Goal: Task Accomplishment & Management: Manage account settings

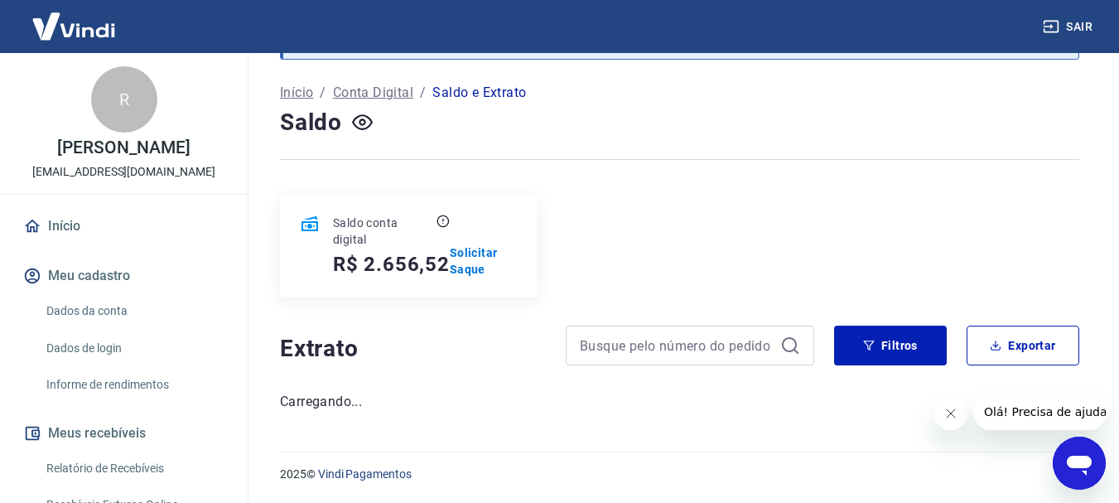
scroll to position [166, 0]
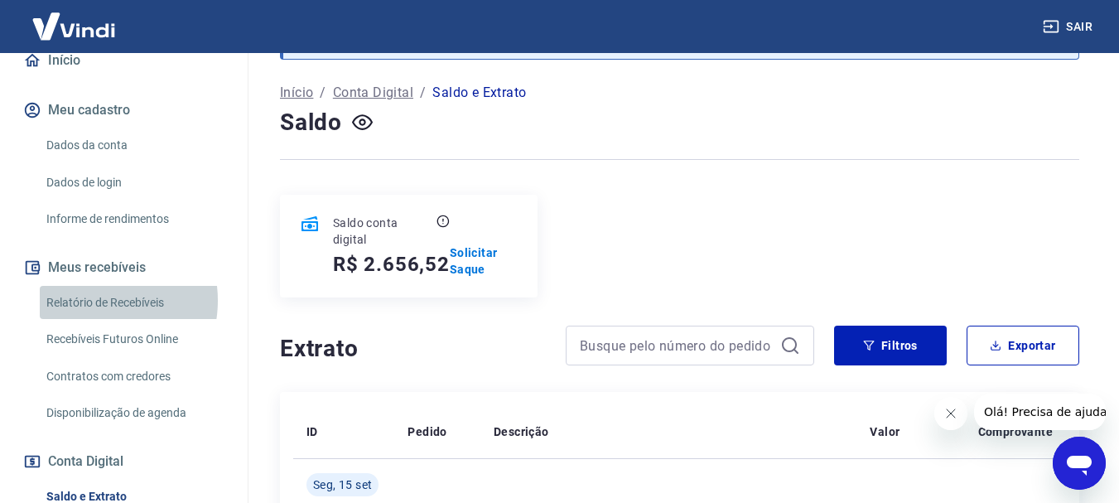
click at [89, 300] on link "Relatório de Recebíveis" at bounding box center [134, 303] width 188 height 34
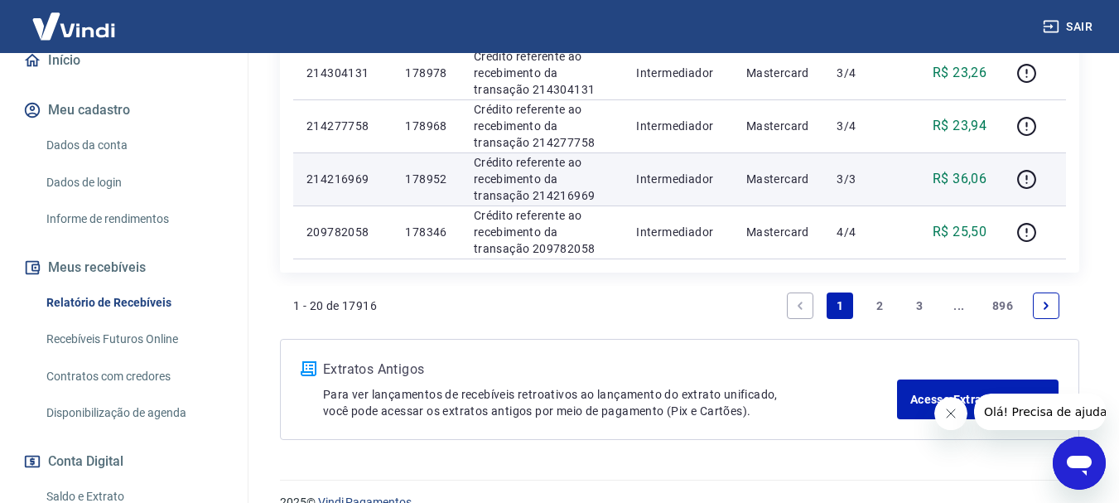
scroll to position [1319, 0]
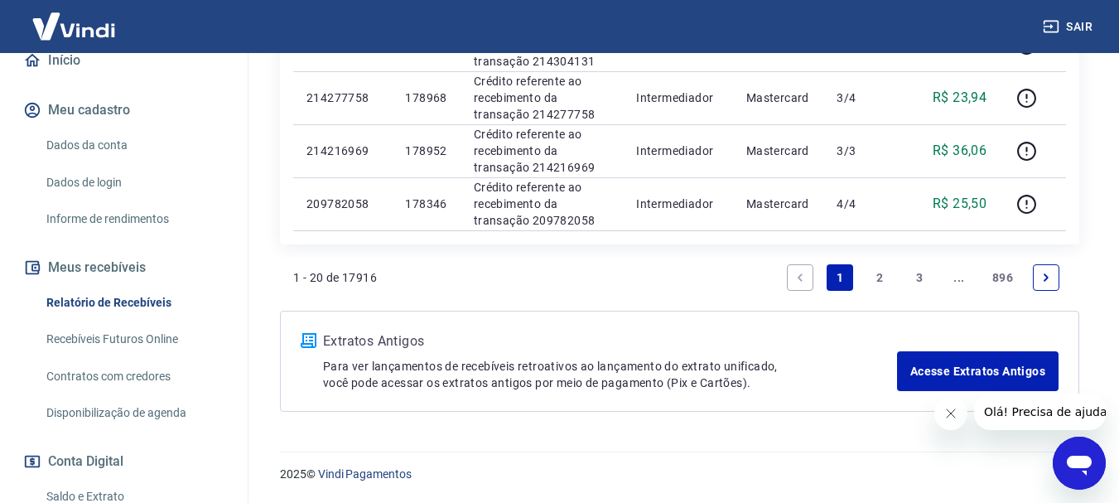
click at [881, 276] on link "2" at bounding box center [879, 277] width 27 height 27
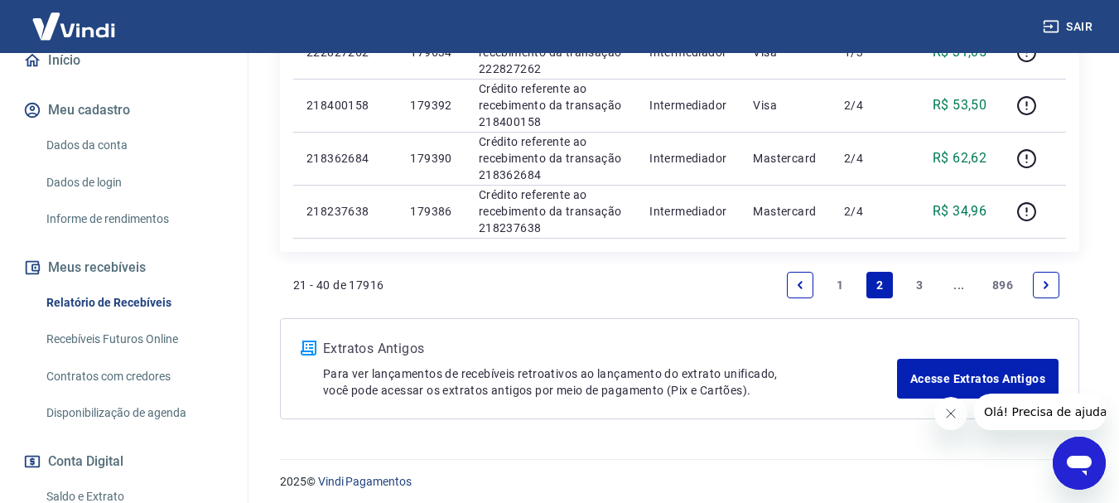
scroll to position [1372, 0]
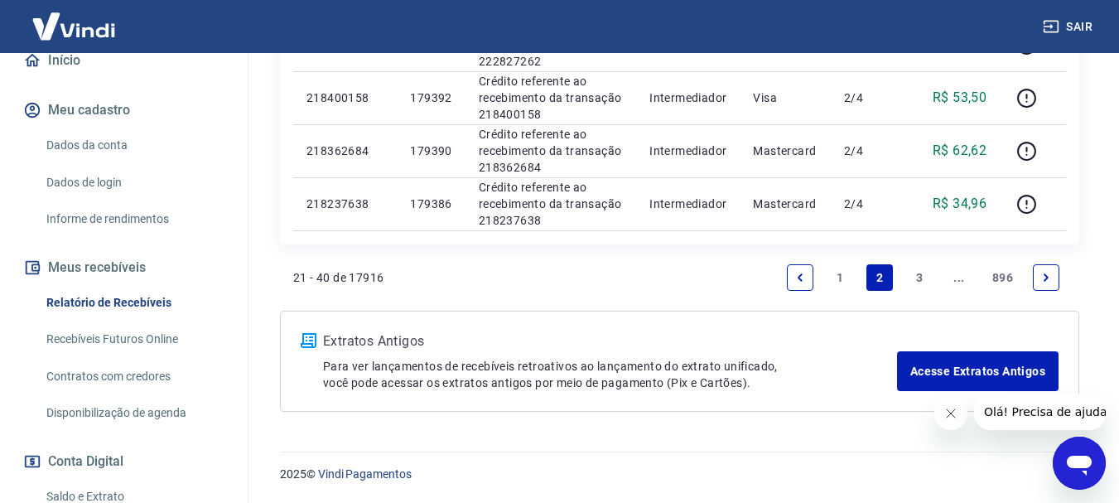
click at [918, 272] on link "3" at bounding box center [919, 277] width 27 height 27
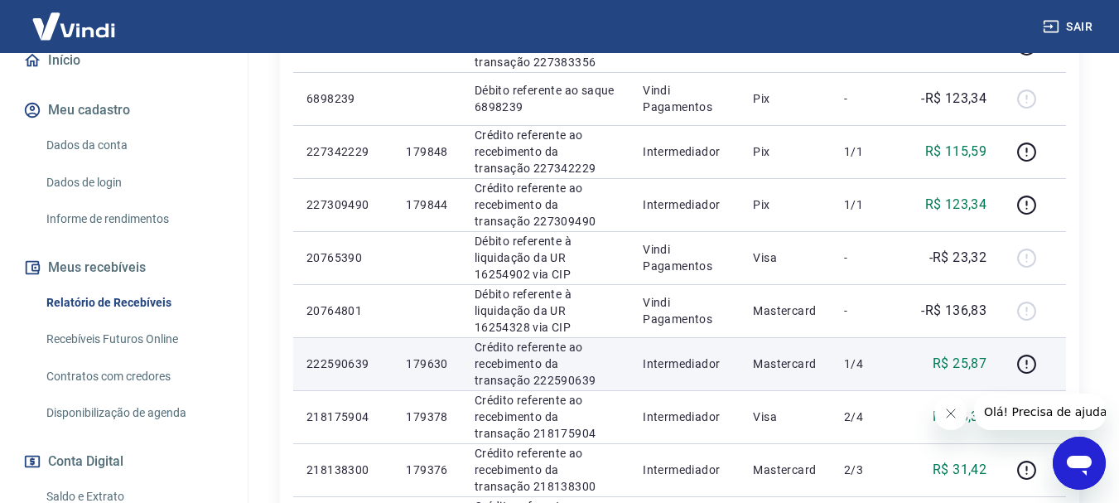
scroll to position [1372, 0]
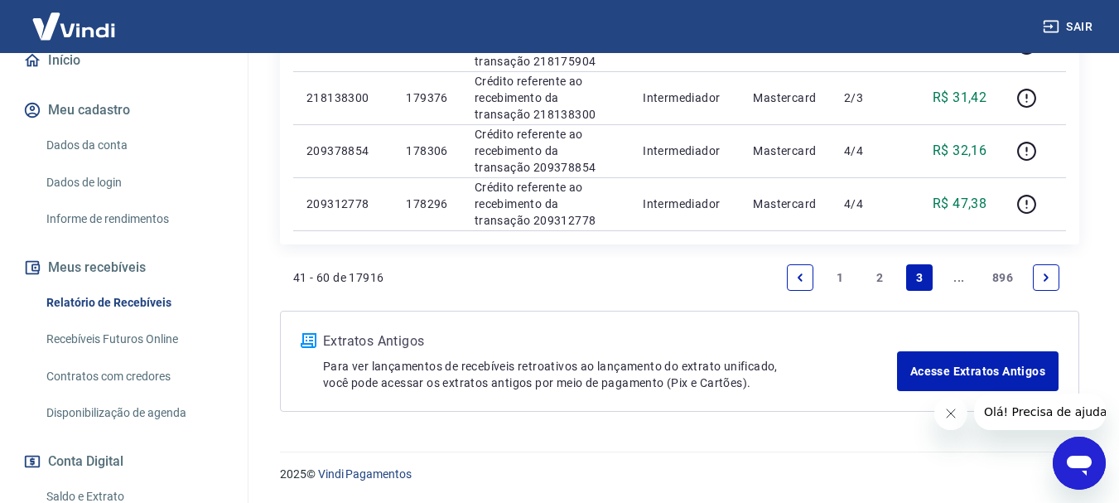
click at [879, 278] on link "2" at bounding box center [879, 277] width 27 height 27
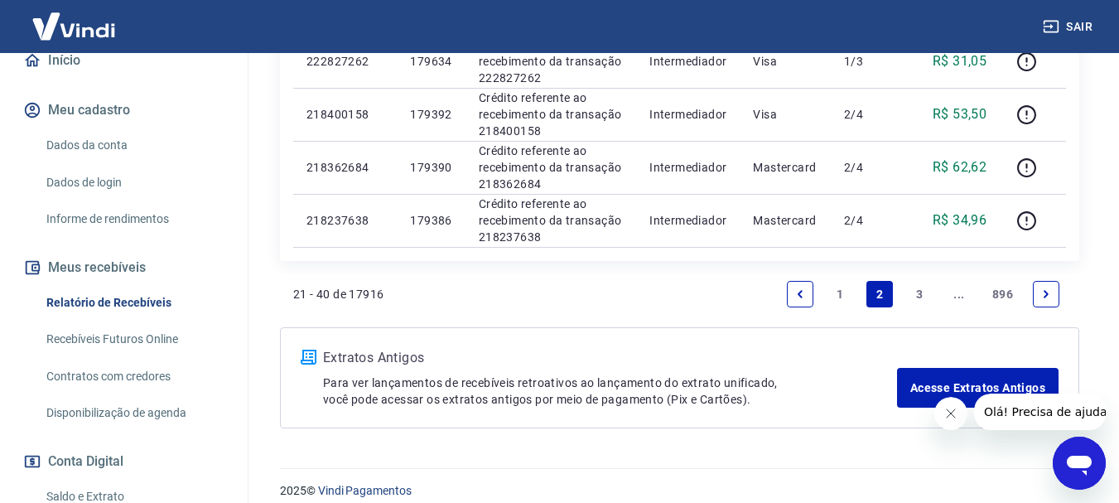
scroll to position [1372, 0]
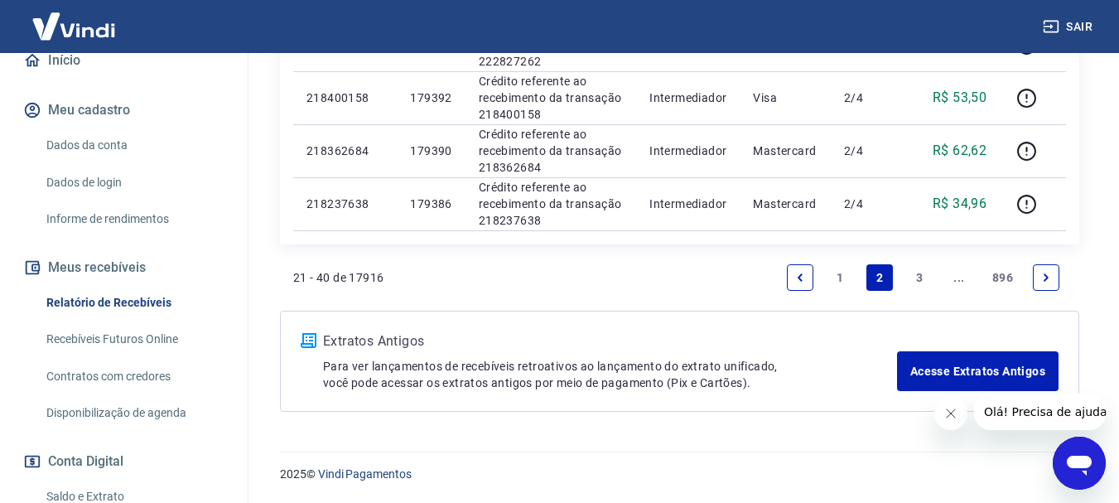
click at [841, 277] on link "1" at bounding box center [840, 277] width 27 height 27
